Goal: Navigation & Orientation: Find specific page/section

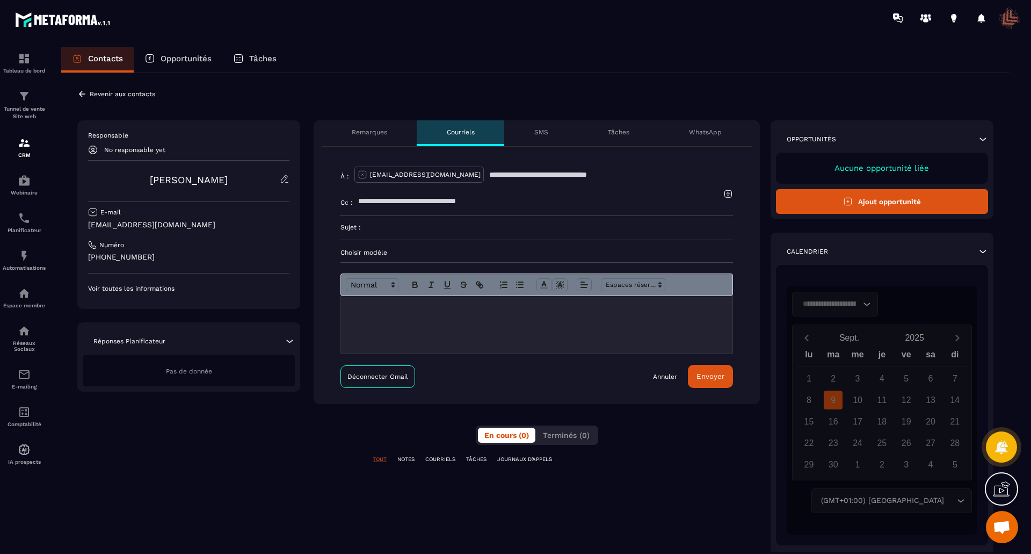
click at [549, 134] on div "SMS" at bounding box center [541, 133] width 74 height 26
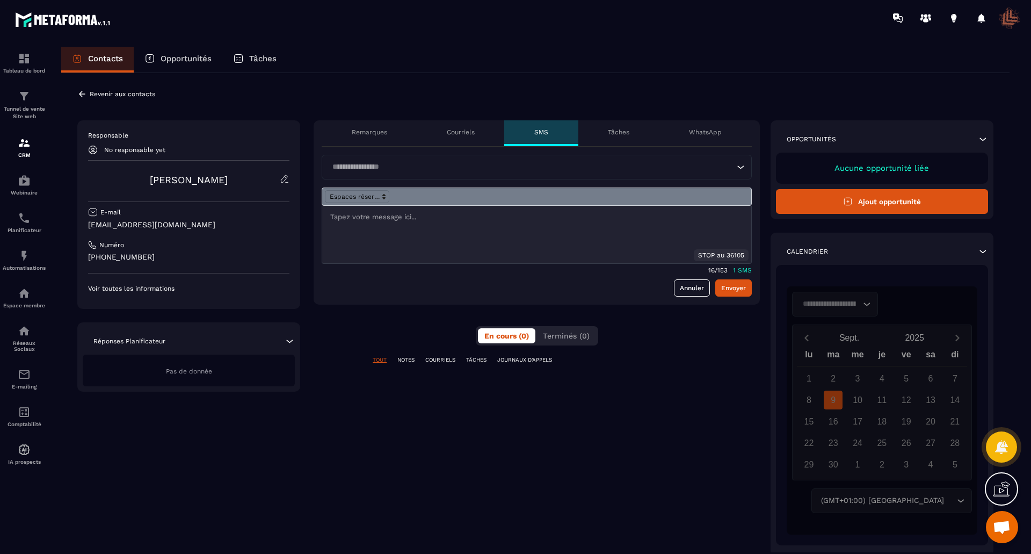
click at [620, 130] on p "Tâches" at bounding box center [618, 132] width 21 height 9
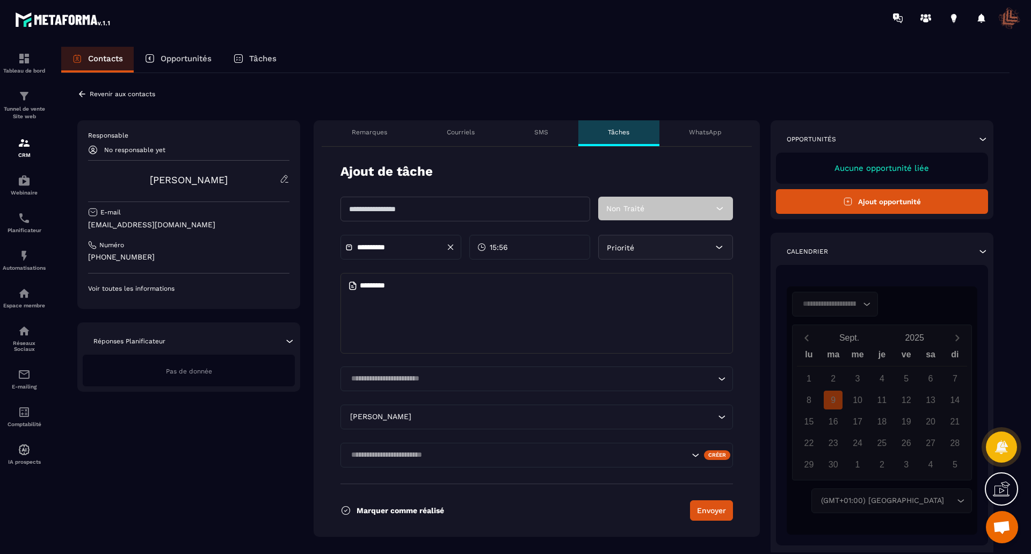
click at [97, 94] on p "Revenir aux contacts" at bounding box center [123, 94] width 66 height 8
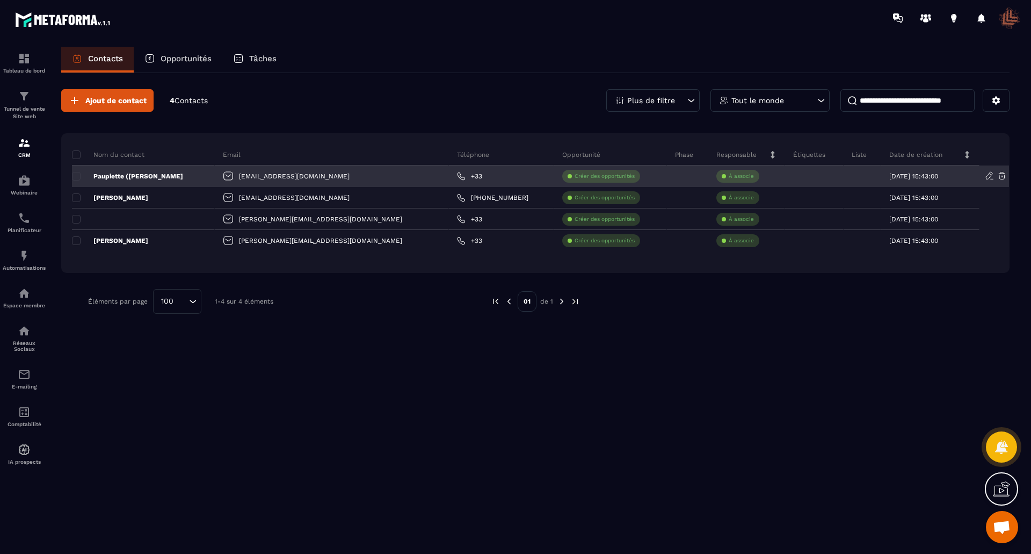
click at [137, 176] on p "Paupiette ([PERSON_NAME]" at bounding box center [127, 176] width 111 height 9
